Goal: Task Accomplishment & Management: Manage account settings

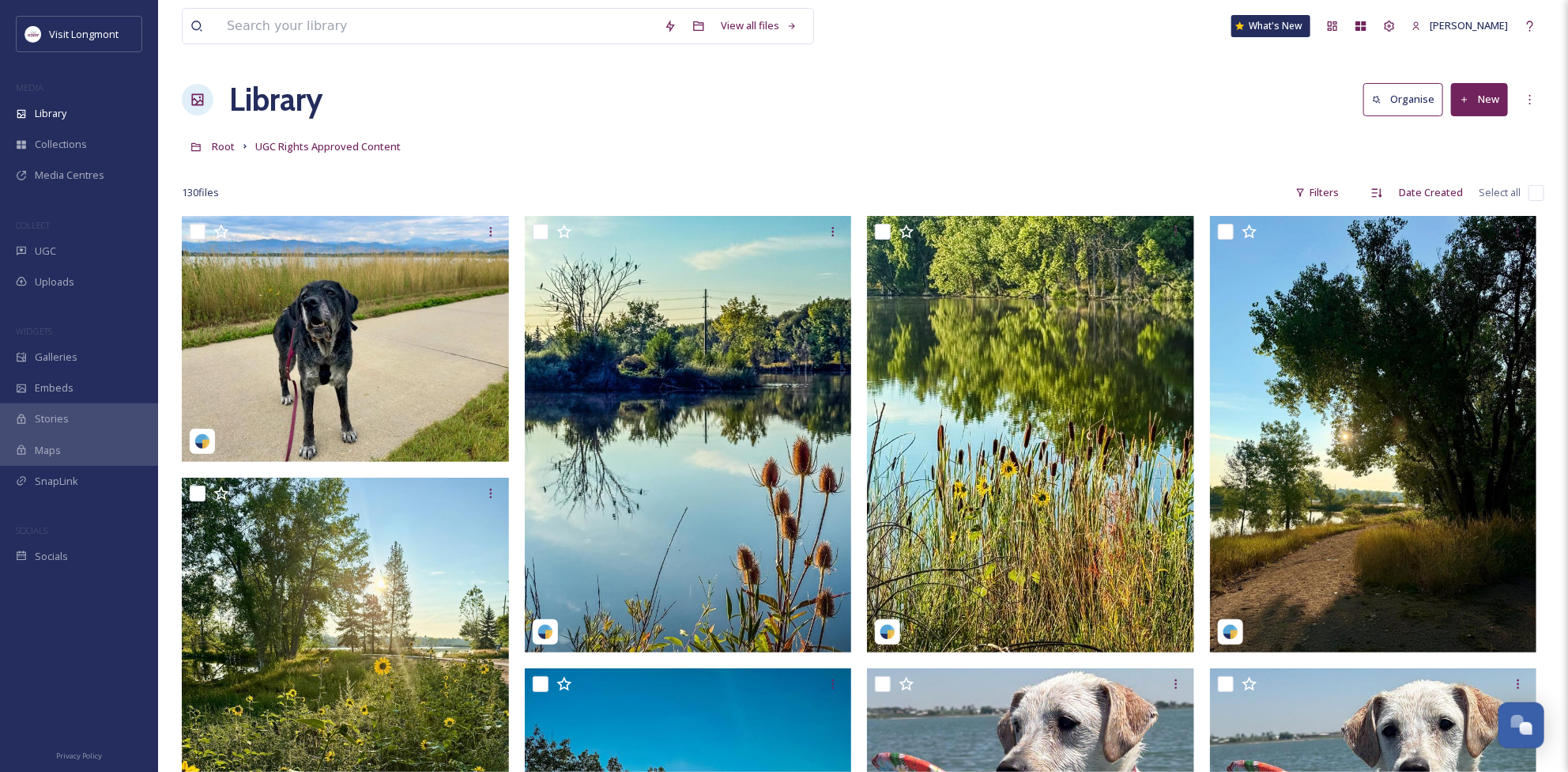
scroll to position [171, 0]
click at [58, 111] on span "Library" at bounding box center [51, 113] width 32 height 15
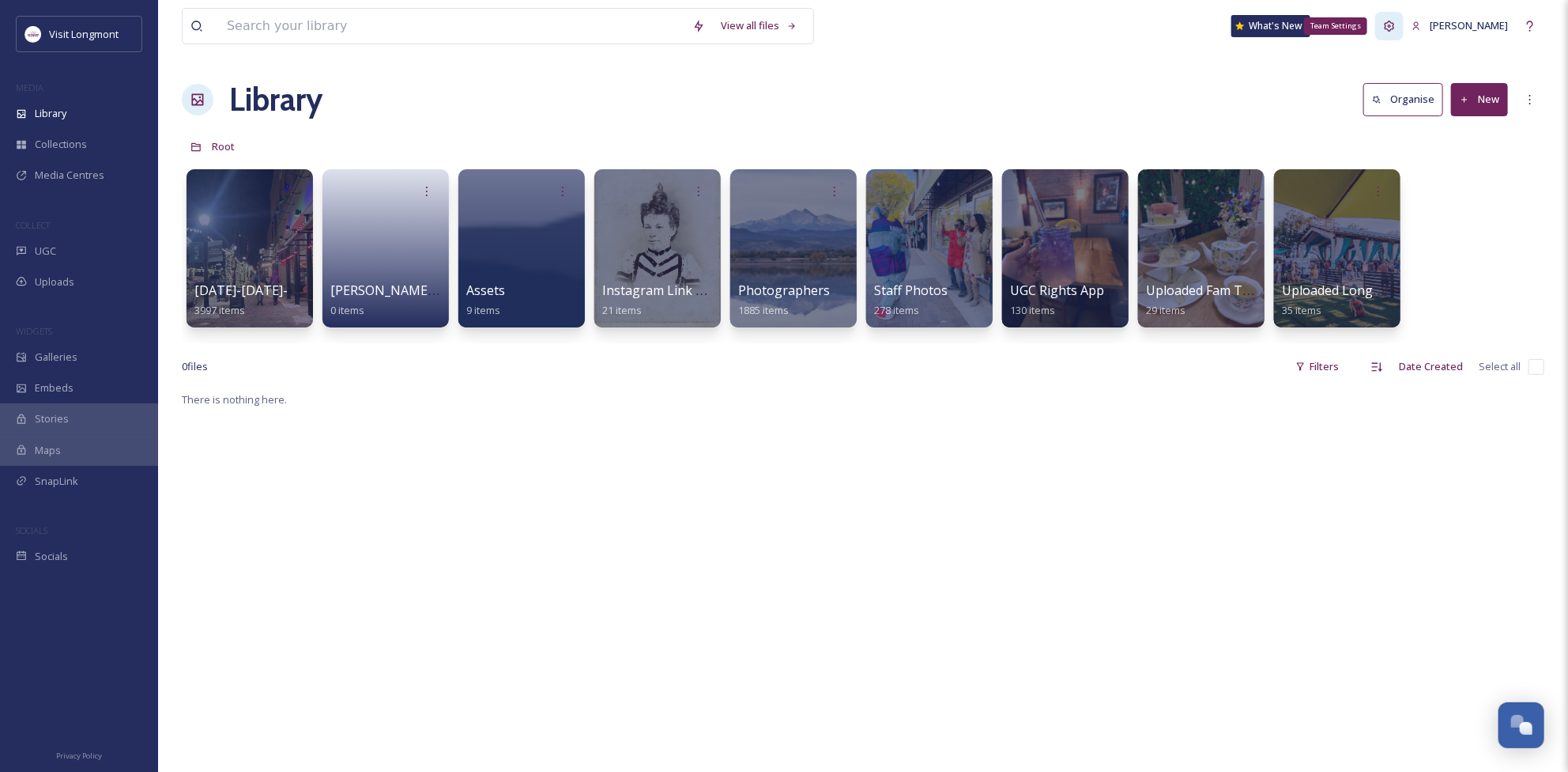
click at [1396, 22] on icon at bounding box center [1389, 26] width 12 height 12
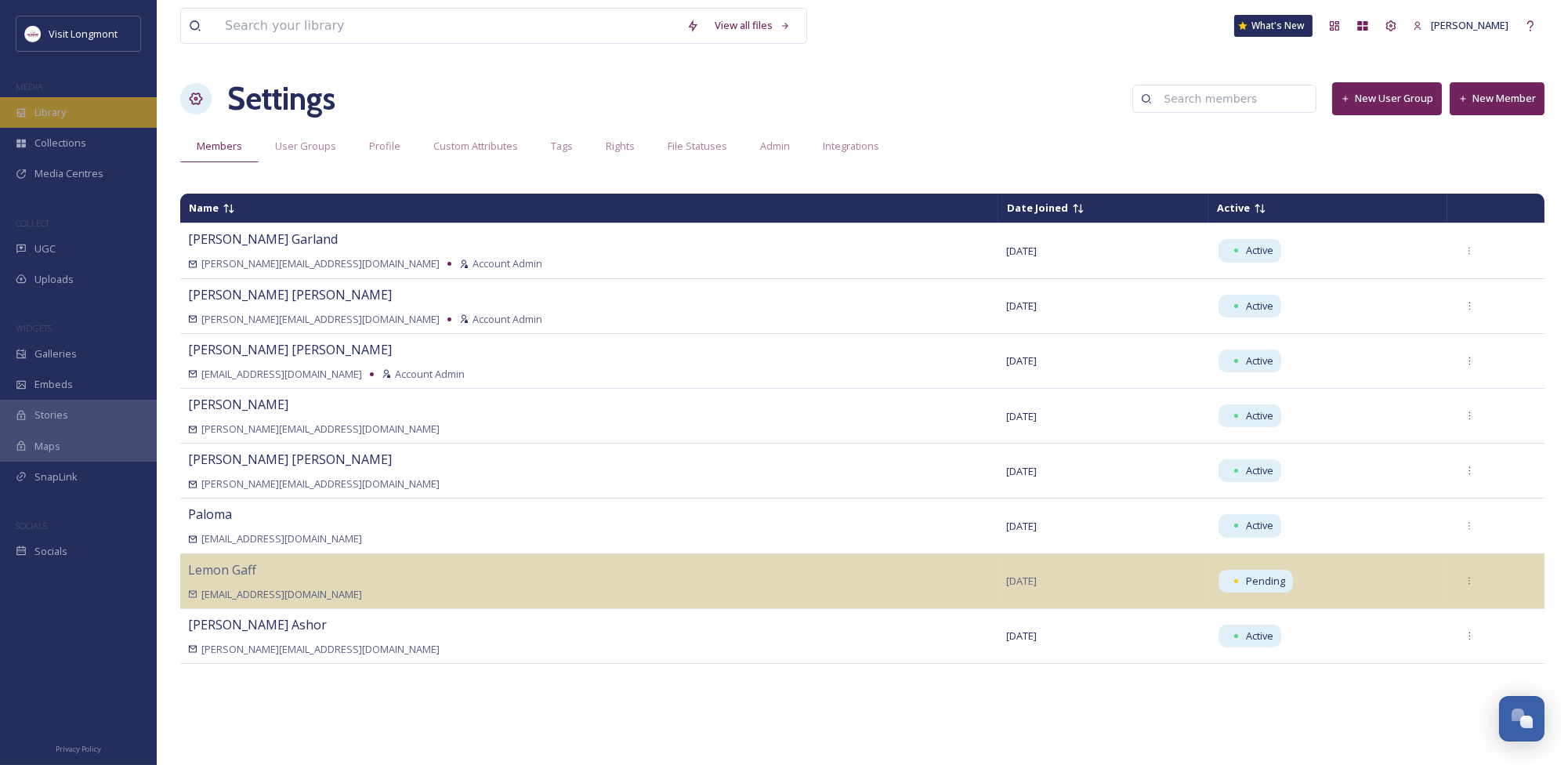
click at [50, 123] on div "Library" at bounding box center [78, 112] width 156 height 30
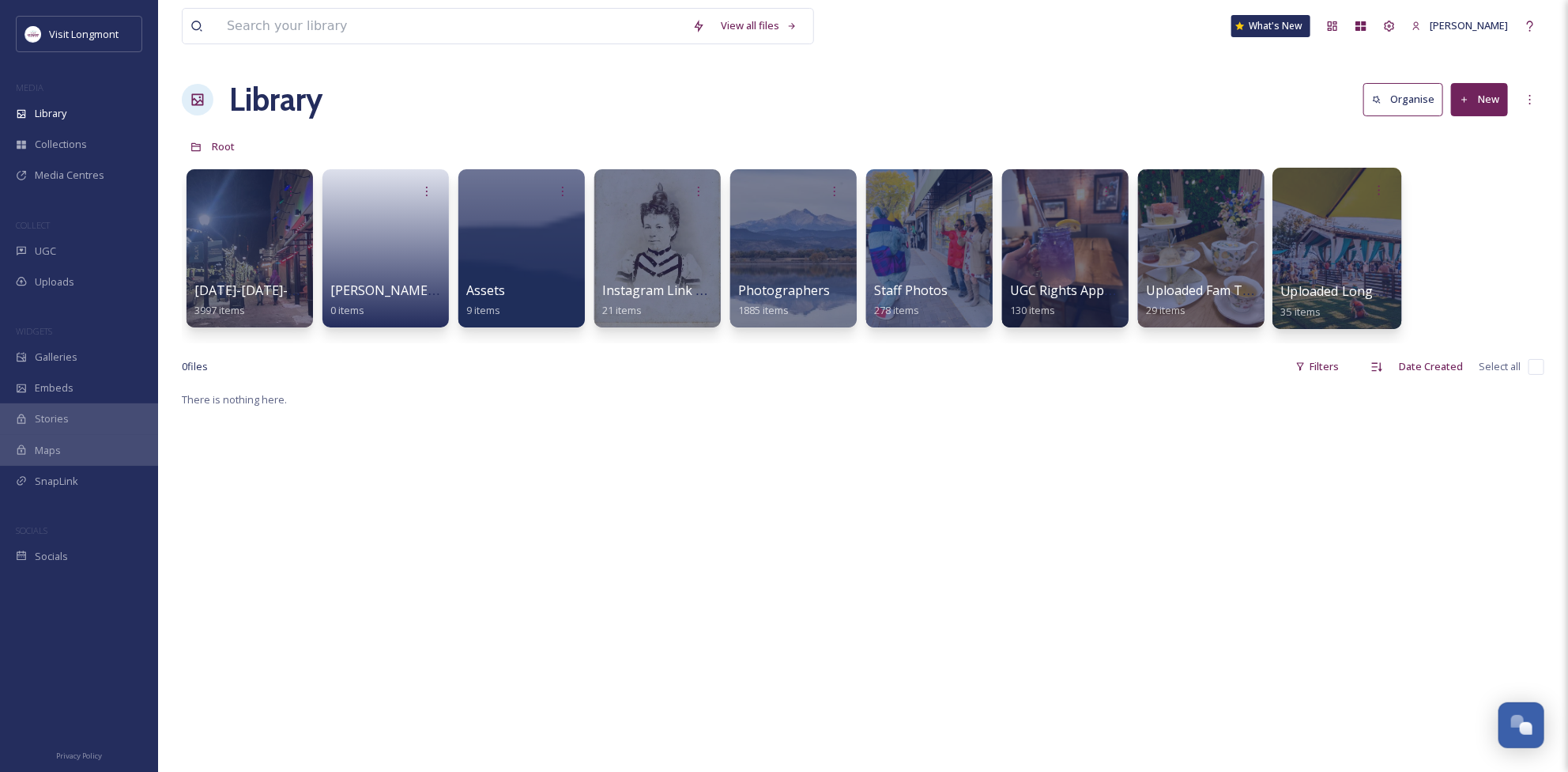
click at [1338, 233] on div at bounding box center [1336, 248] width 129 height 161
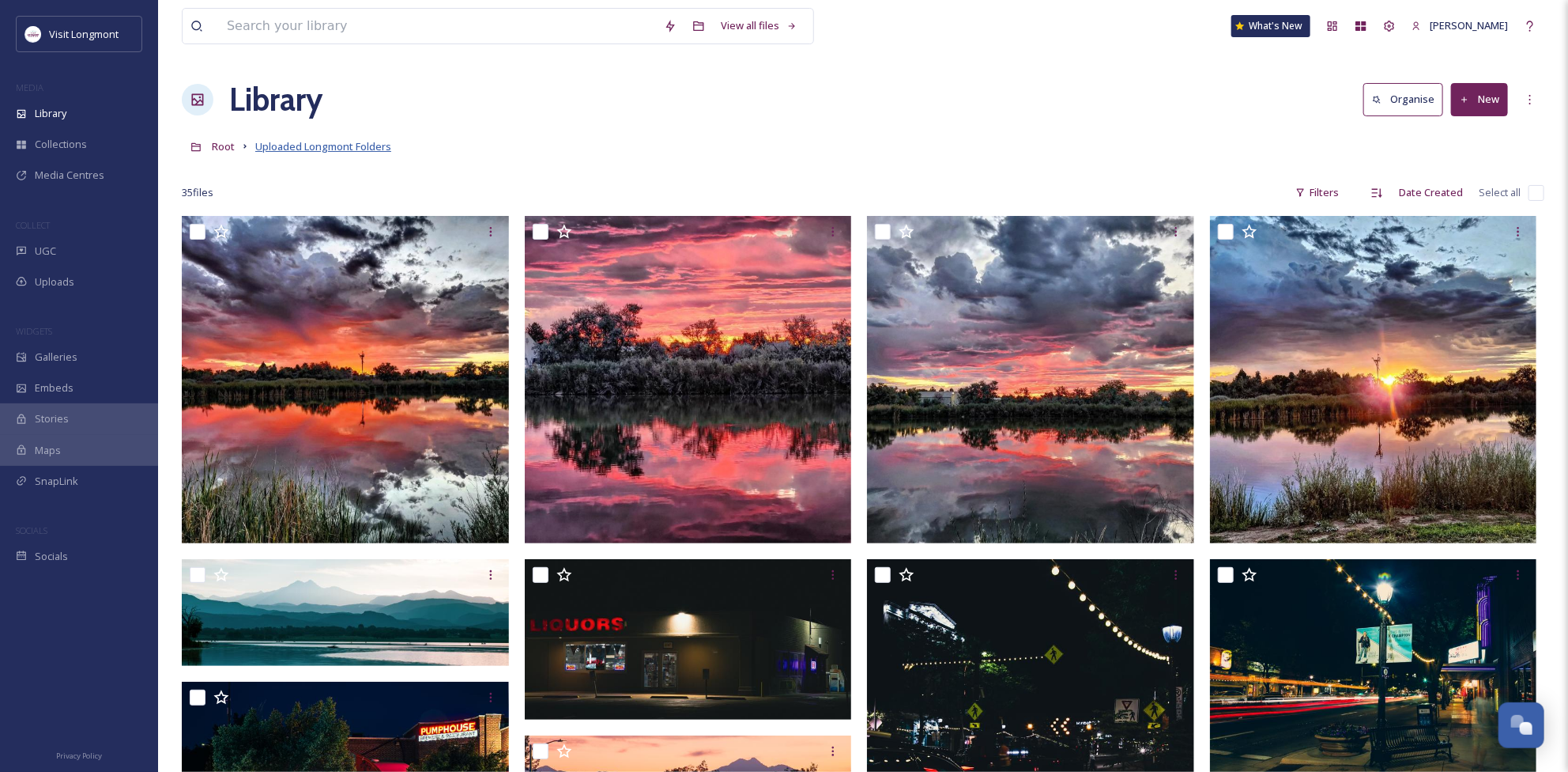
click at [341, 140] on span "Uploaded Longmont Folders" at bounding box center [323, 147] width 136 height 14
click at [1531, 95] on icon at bounding box center [1530, 99] width 12 height 12
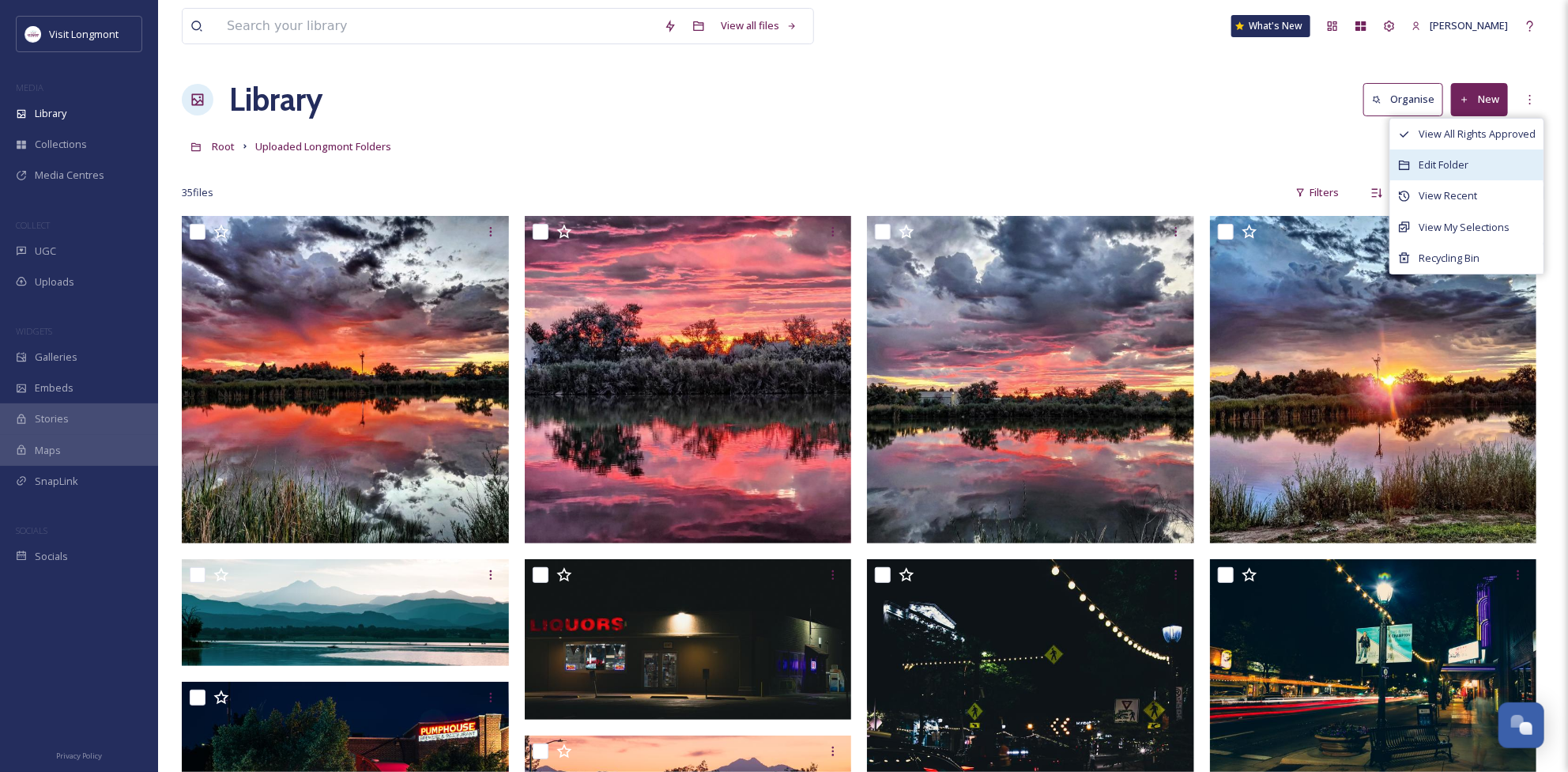
click at [1431, 169] on span "Edit Folder" at bounding box center [1443, 164] width 50 height 15
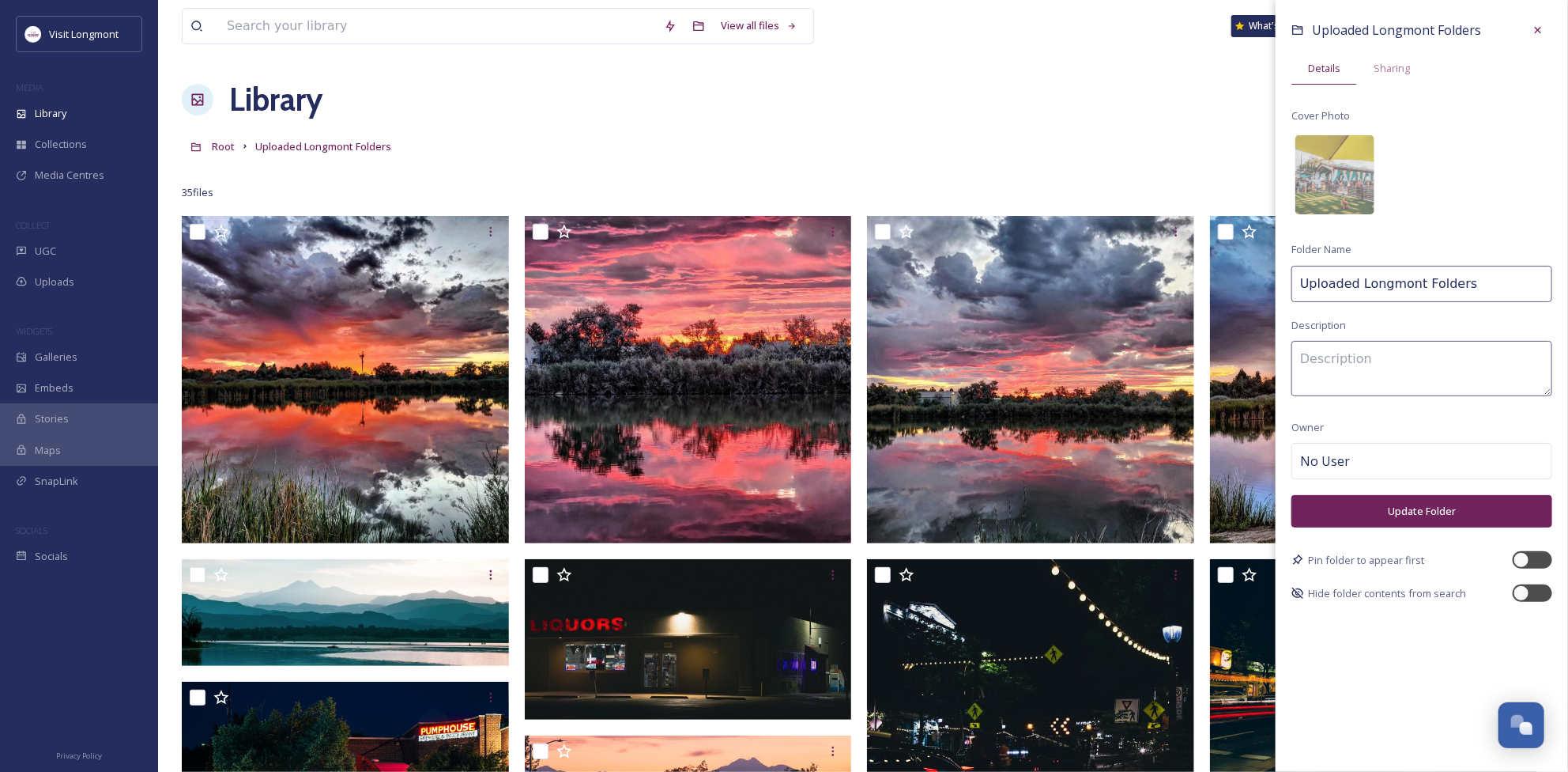
click at [1444, 287] on input "Uploaded Longmont Folders" at bounding box center [1422, 283] width 260 height 36
type input "Uploaded Longmont Photos"
click at [1414, 512] on button "Update Folder" at bounding box center [1422, 511] width 260 height 32
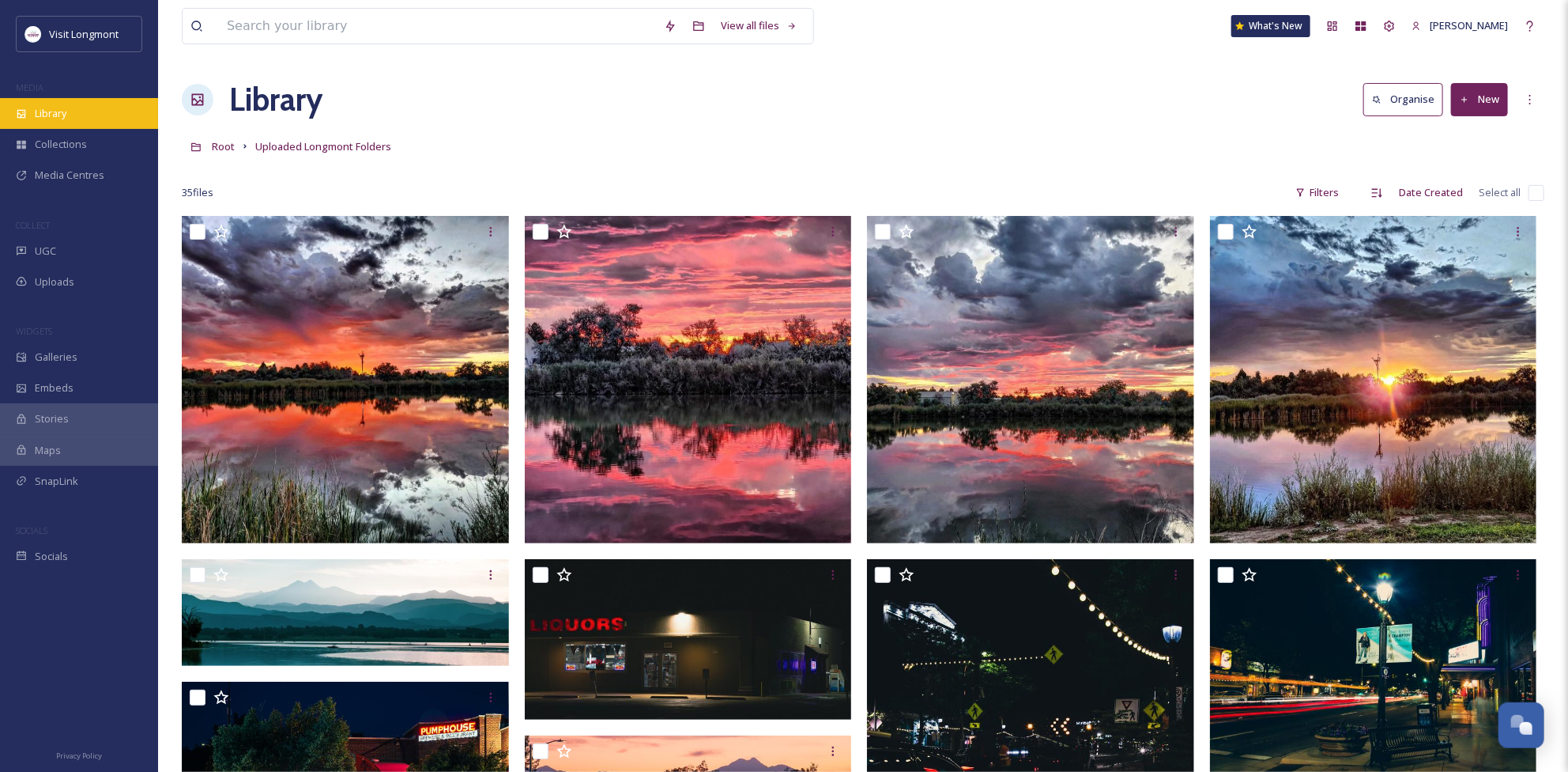
click at [68, 116] on div "Library" at bounding box center [79, 113] width 158 height 31
